Goal: Task Accomplishment & Management: Manage account settings

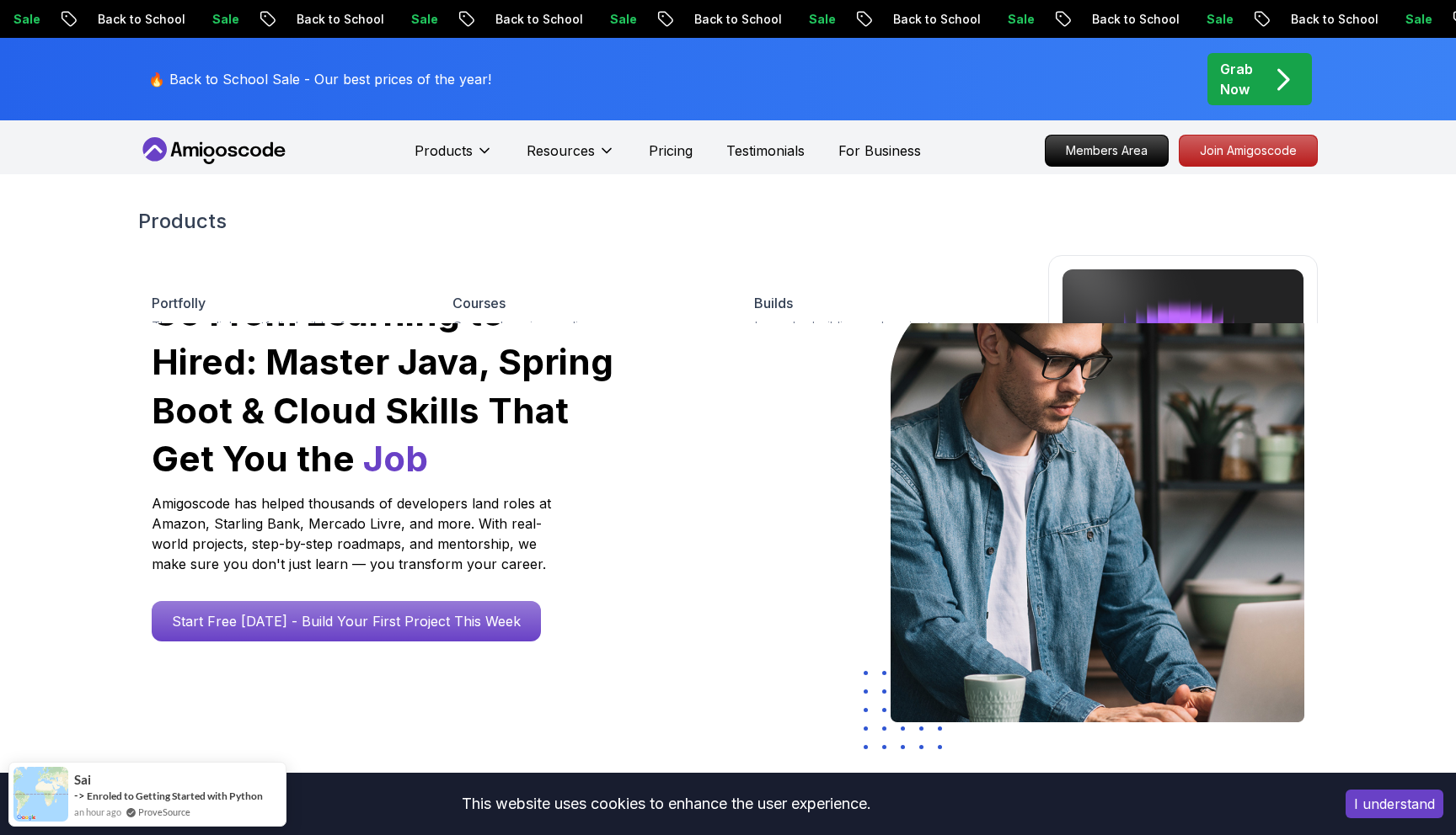
click at [577, 542] on div "Go From Learning to Hired: Master Java, Spring Boot & Cloud Skills That Get You…" at bounding box center [383, 465] width 464 height 353
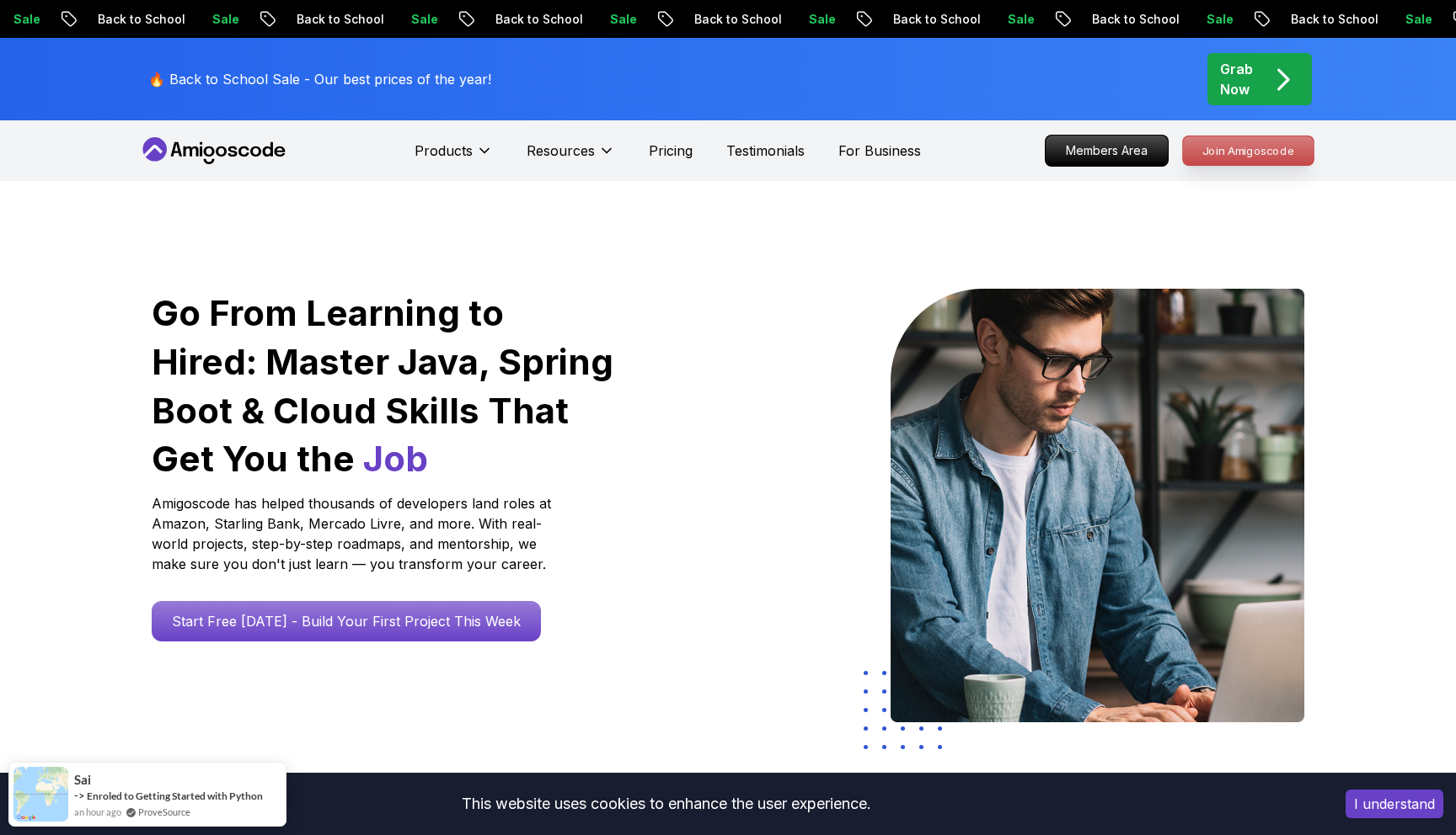
click at [1240, 154] on p "Join Amigoscode" at bounding box center [1248, 150] width 131 height 29
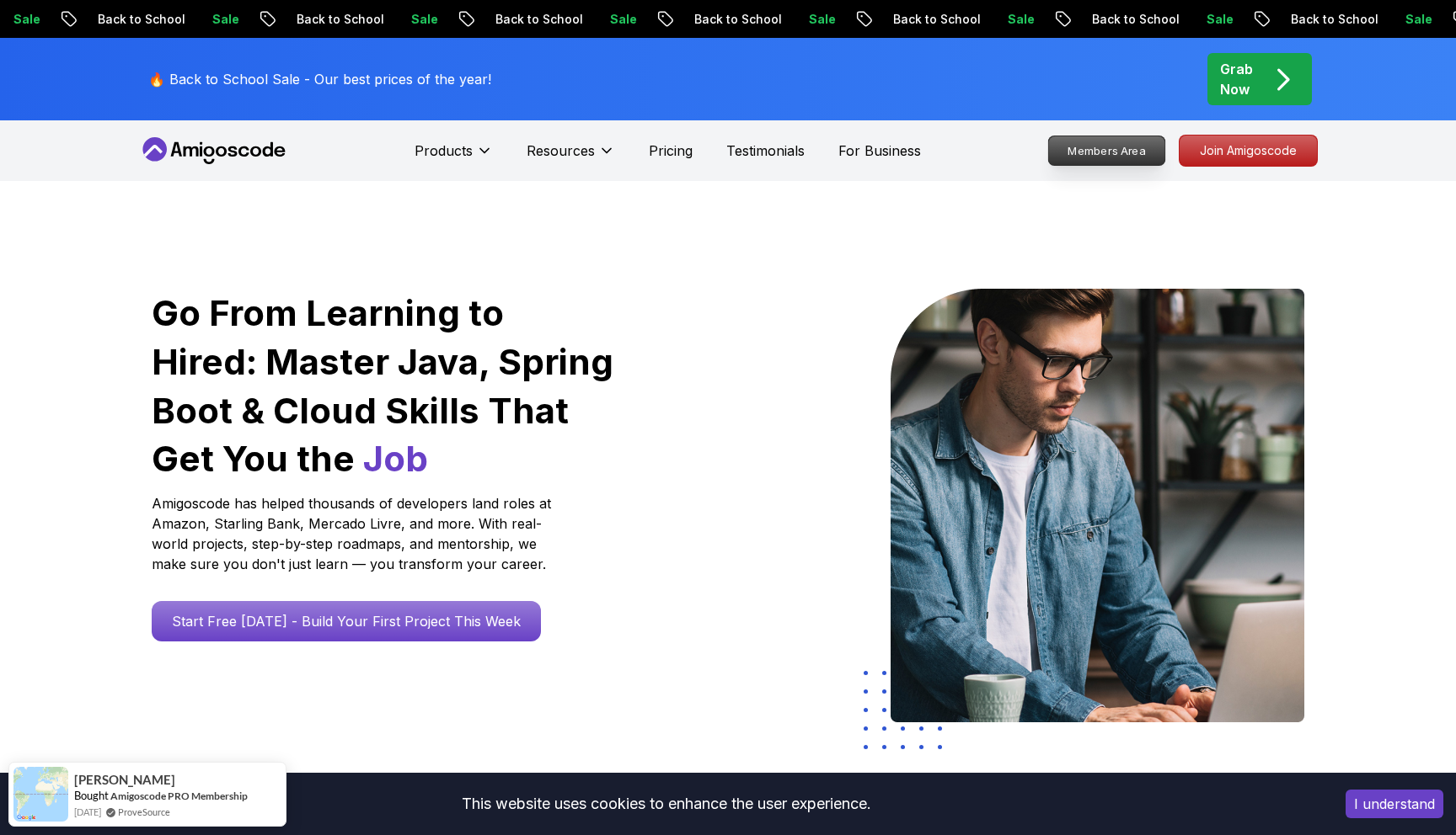
click at [1048, 151] on p "Members Area" at bounding box center [1107, 150] width 117 height 29
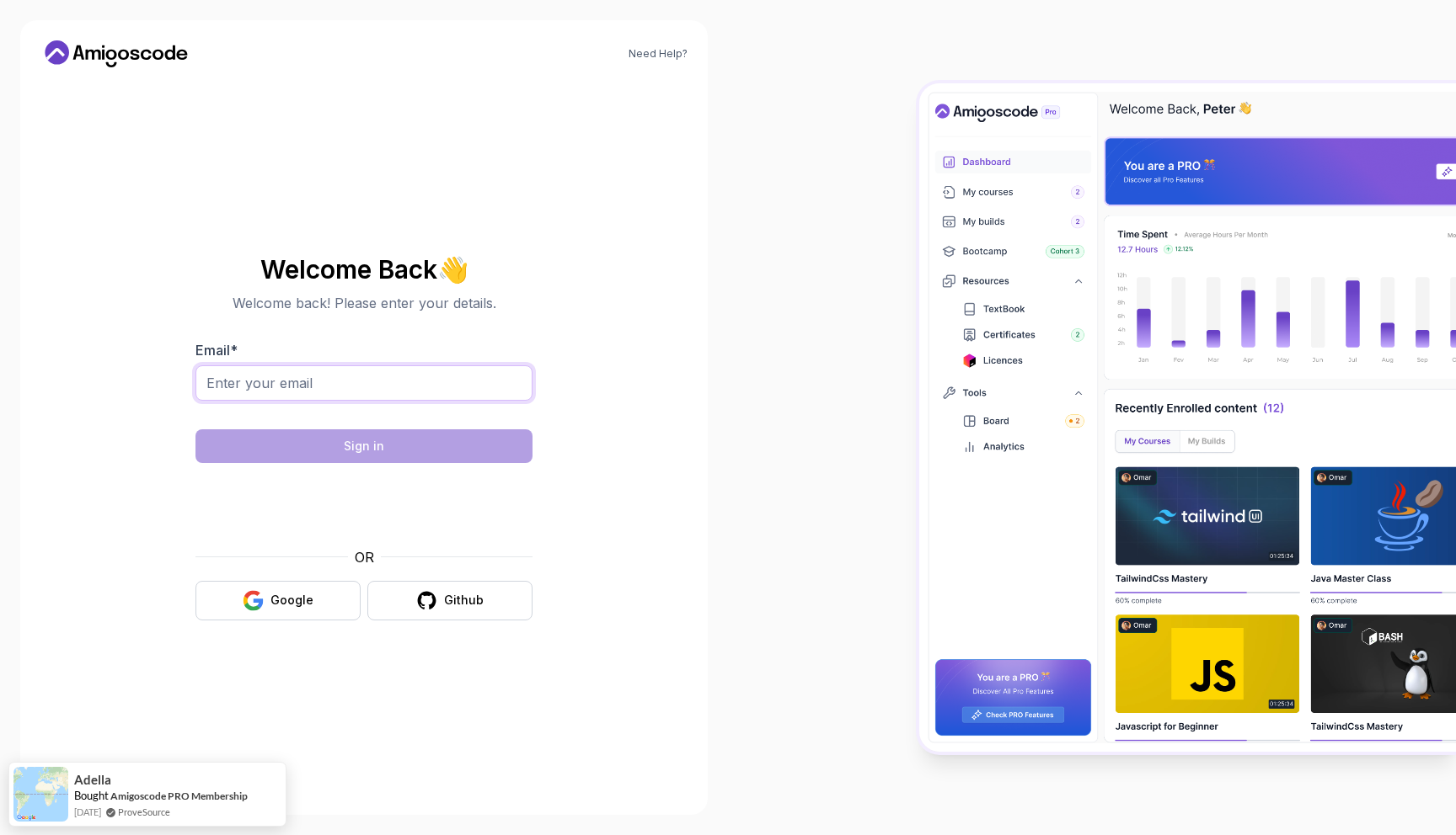
click at [329, 370] on input "Email *" at bounding box center [364, 383] width 337 height 35
click at [343, 377] on input "Email *" at bounding box center [364, 383] width 337 height 35
type input "[PERSON_NAME]"
